Goal: Transaction & Acquisition: Purchase product/service

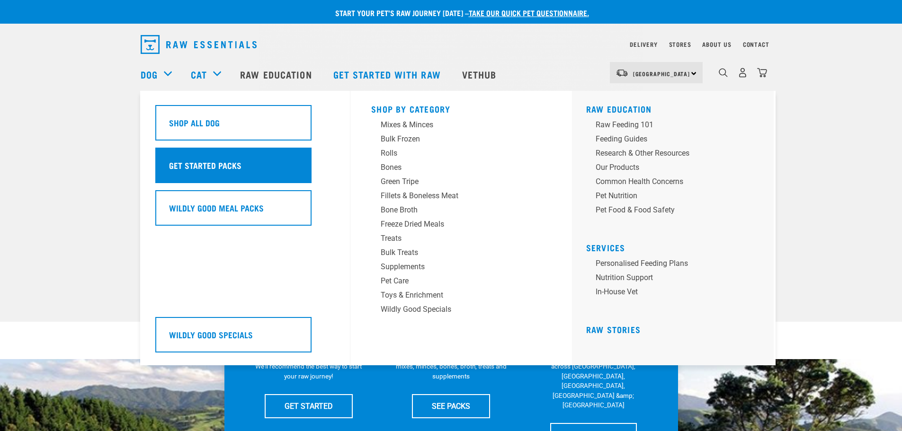
click at [203, 168] on h5 "Get Started Packs" at bounding box center [205, 165] width 72 height 12
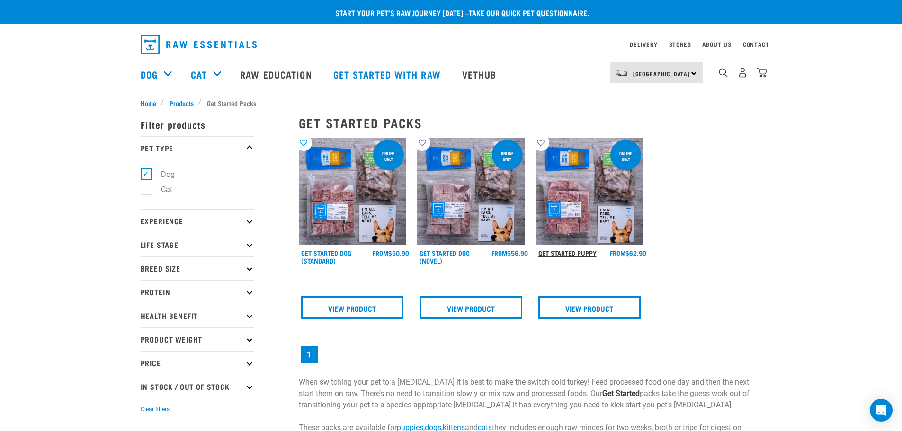
click at [561, 253] on link "Get Started Puppy" at bounding box center [567, 252] width 58 height 3
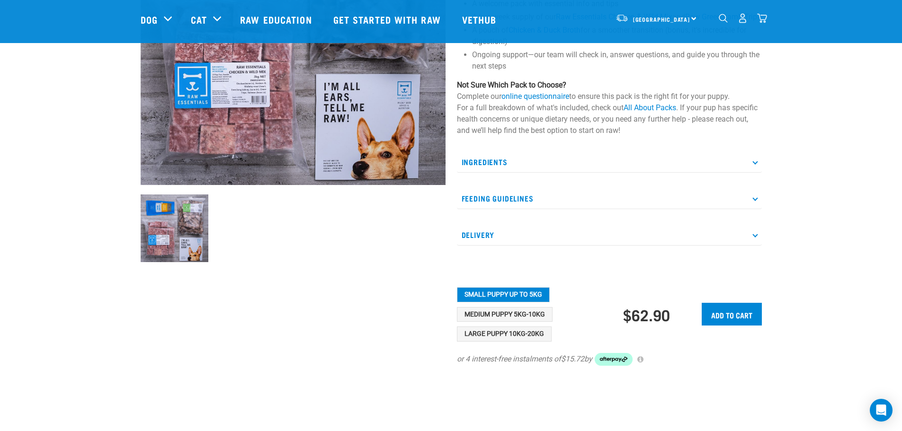
scroll to position [189, 0]
click at [507, 341] on button "Large Puppy 10kg-20kg" at bounding box center [504, 333] width 95 height 15
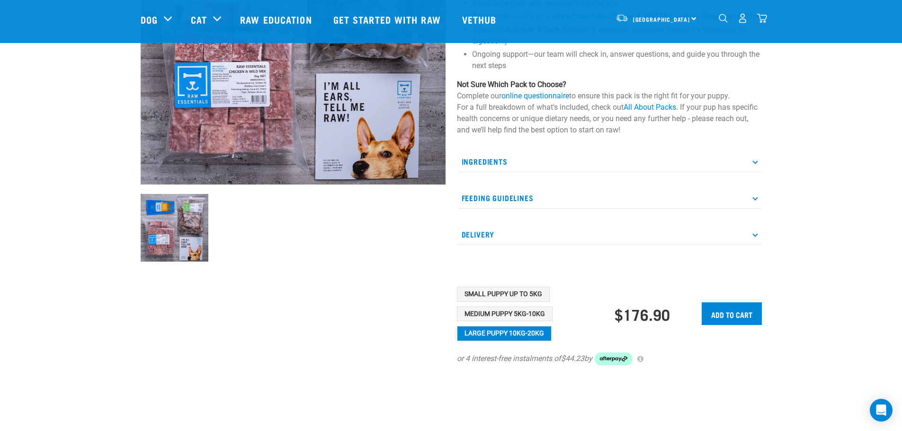
click at [842, 174] on div "Start your pet’s raw journey today – take our quick pet questionnaire. Delivery…" at bounding box center [451, 107] width 902 height 593
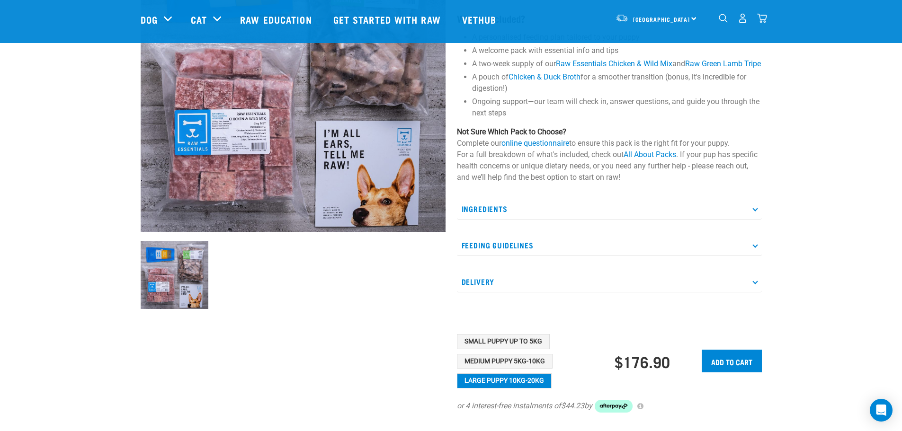
click at [720, 20] on img "dropdown navigation" at bounding box center [723, 18] width 9 height 9
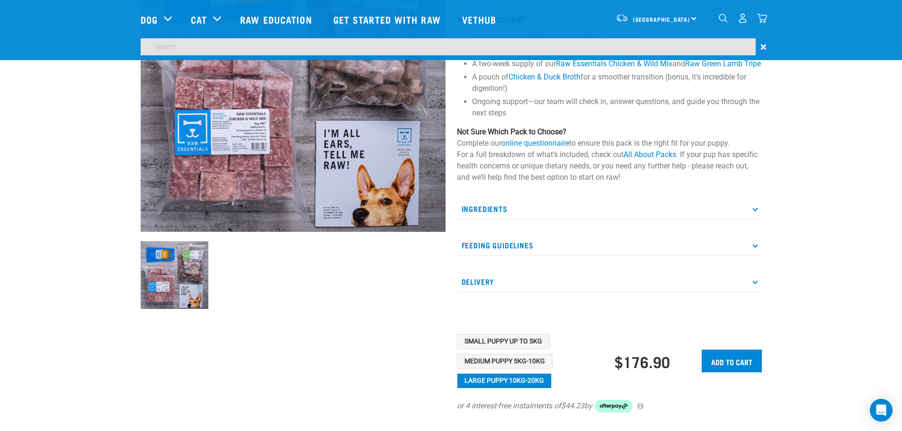
click at [475, 52] on input "search" at bounding box center [448, 46] width 615 height 17
type input "fdlt"
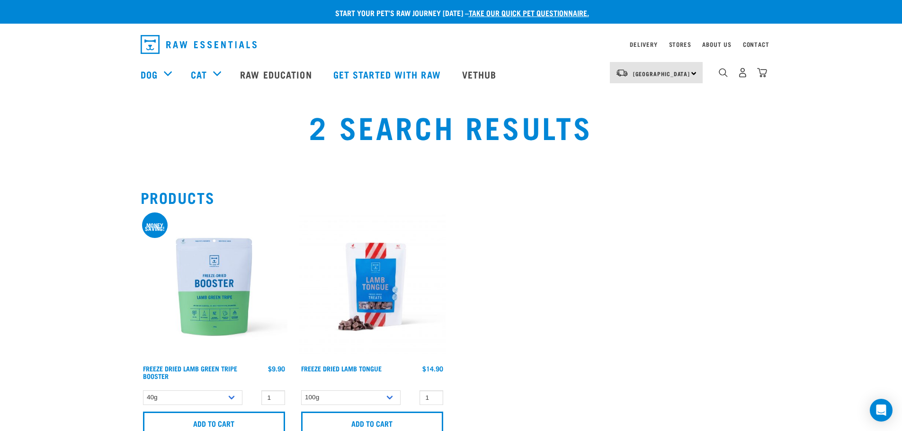
click at [226, 280] on img at bounding box center [214, 287] width 147 height 147
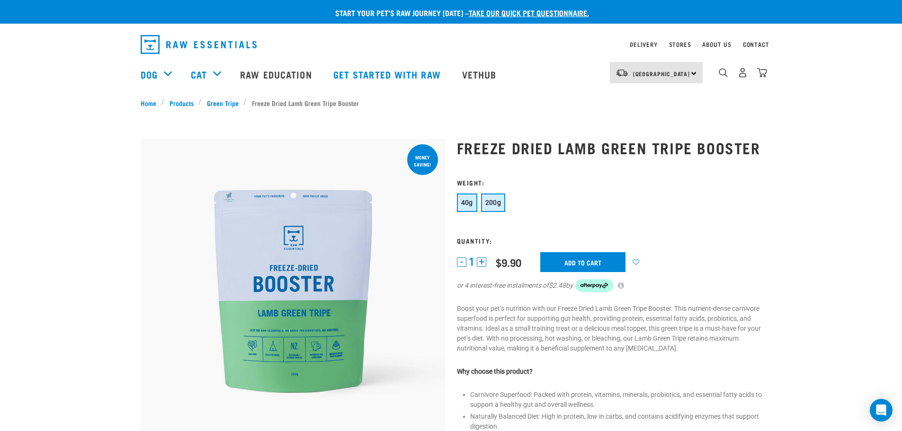
click at [492, 205] on span "200g" at bounding box center [493, 203] width 16 height 8
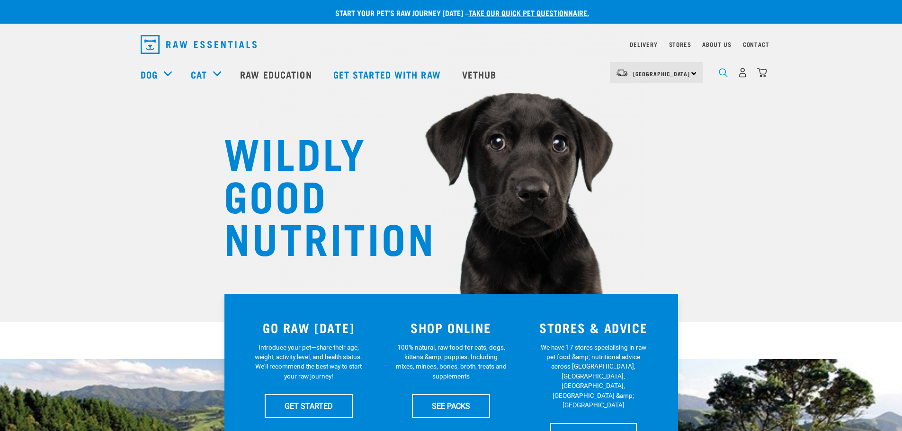
click at [722, 77] on img "dropdown navigation" at bounding box center [723, 72] width 9 height 9
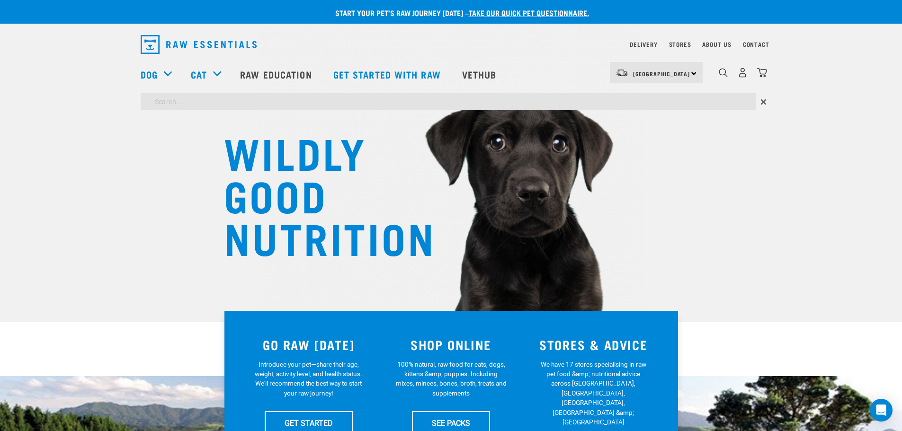
click at [241, 99] on input "search" at bounding box center [448, 101] width 615 height 17
type input "roll mate"
